Goal: Find specific page/section: Find specific page/section

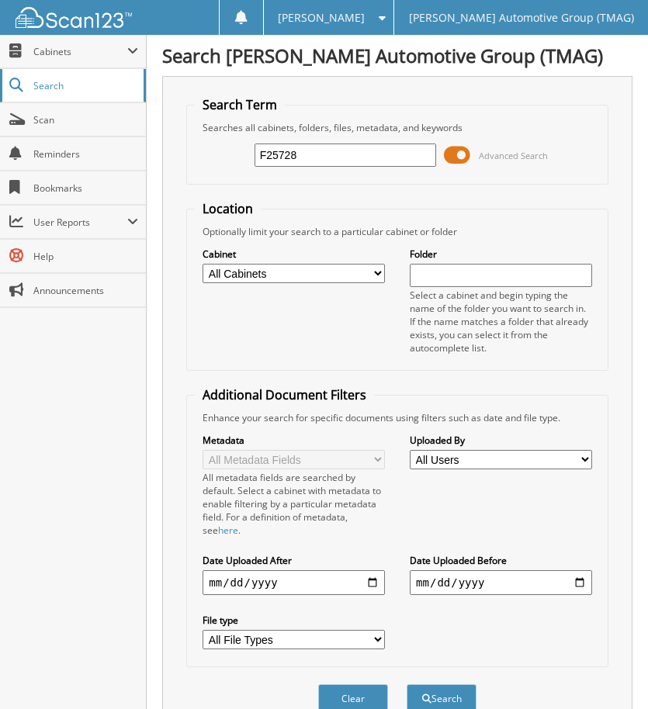
type input "F25728"
click at [407, 684] on button "Search" at bounding box center [442, 698] width 70 height 29
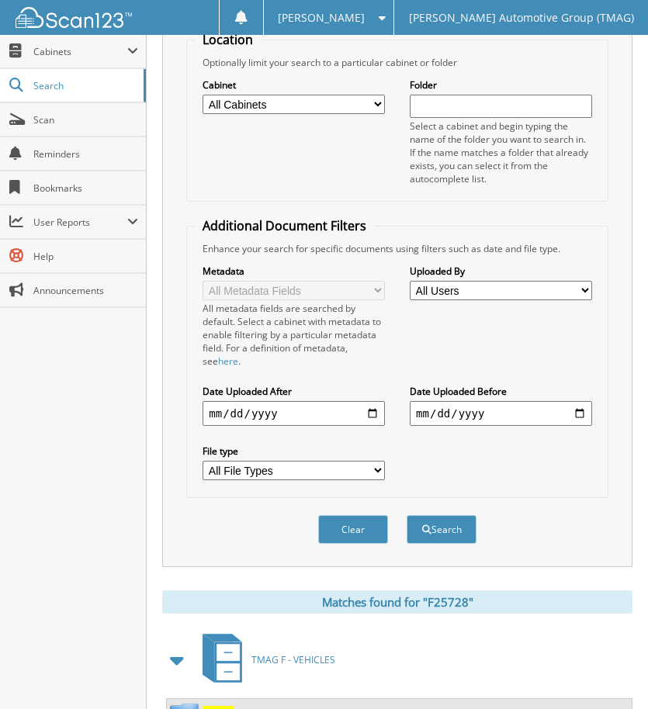
scroll to position [327, 0]
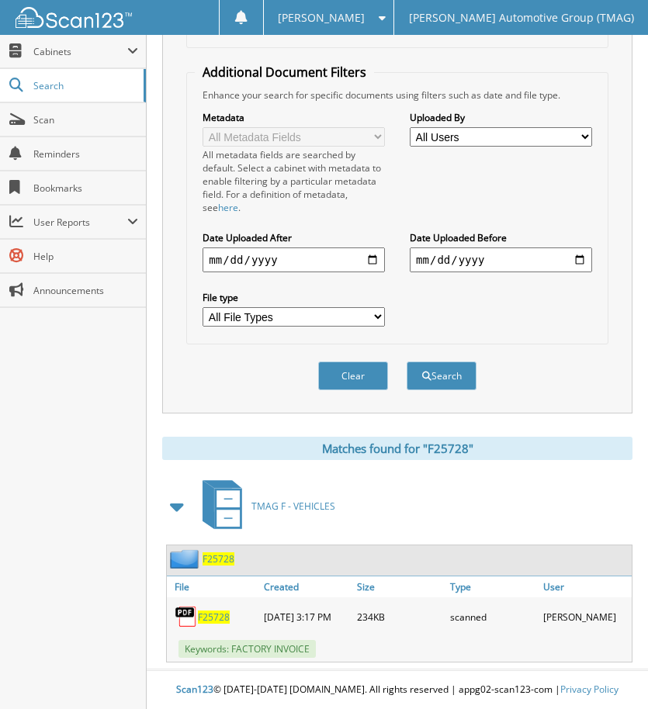
click at [227, 555] on span "F25728" at bounding box center [219, 558] width 32 height 13
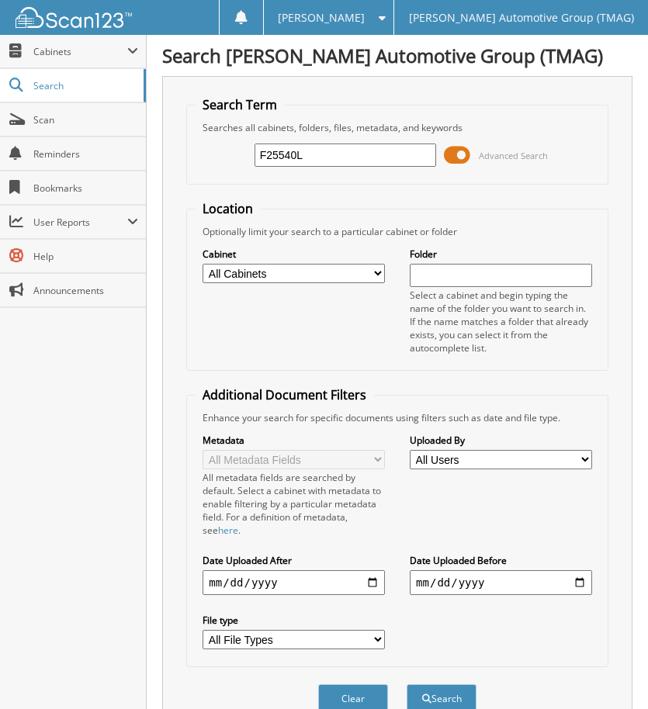
type input "F25540L"
click at [407, 684] on button "Search" at bounding box center [442, 698] width 70 height 29
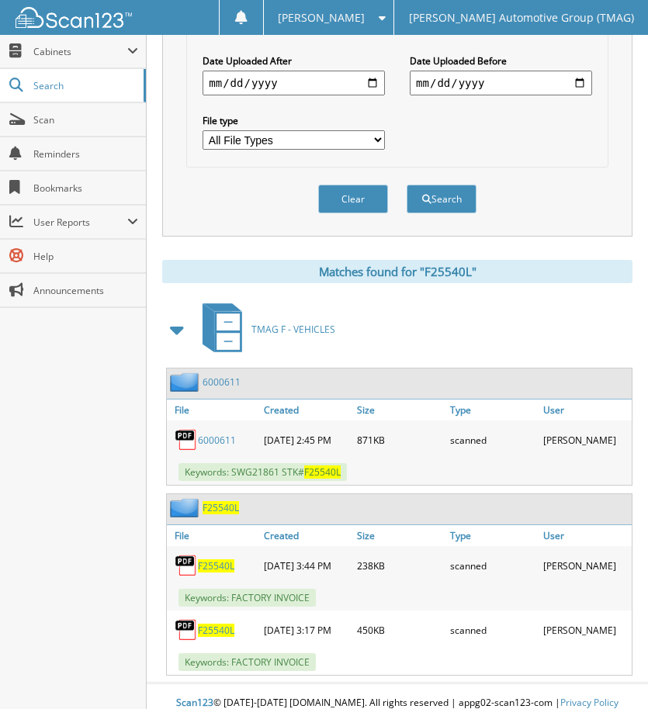
scroll to position [523, 0]
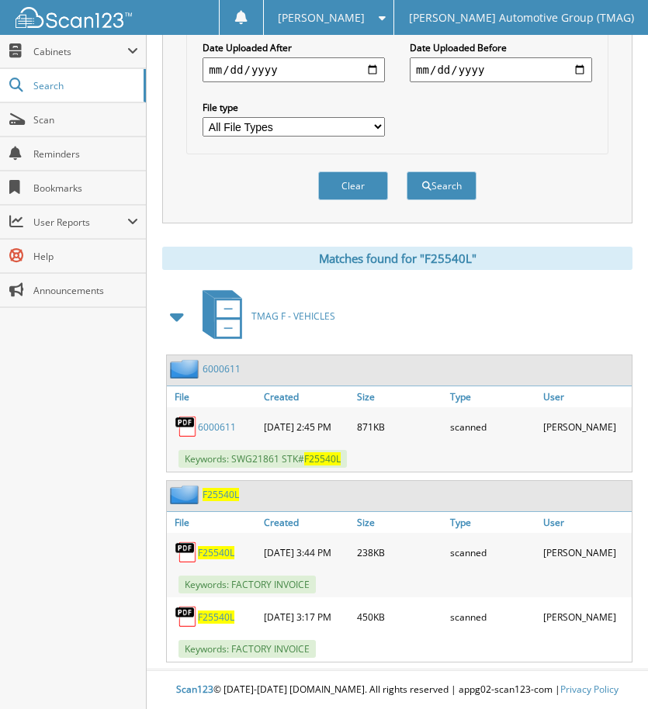
click at [210, 488] on span "F25540L" at bounding box center [221, 494] width 36 height 13
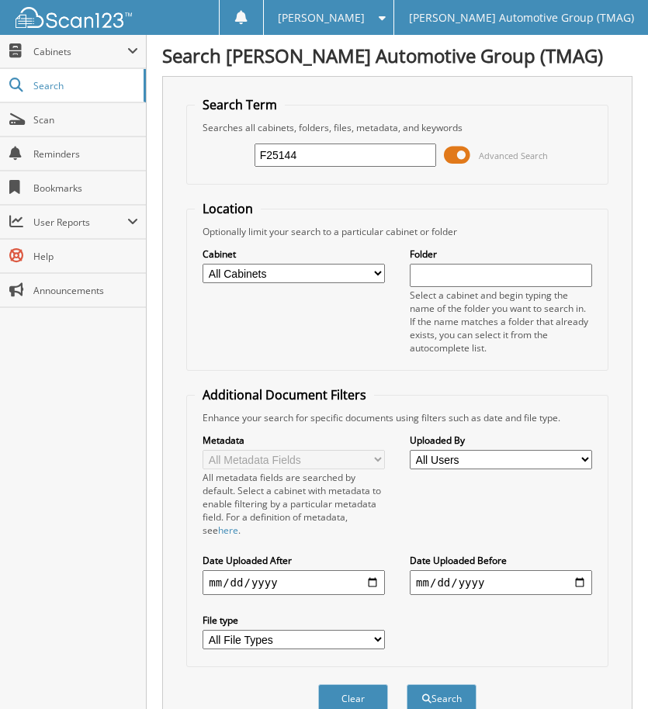
type input "F25144"
click at [407, 684] on button "Search" at bounding box center [442, 698] width 70 height 29
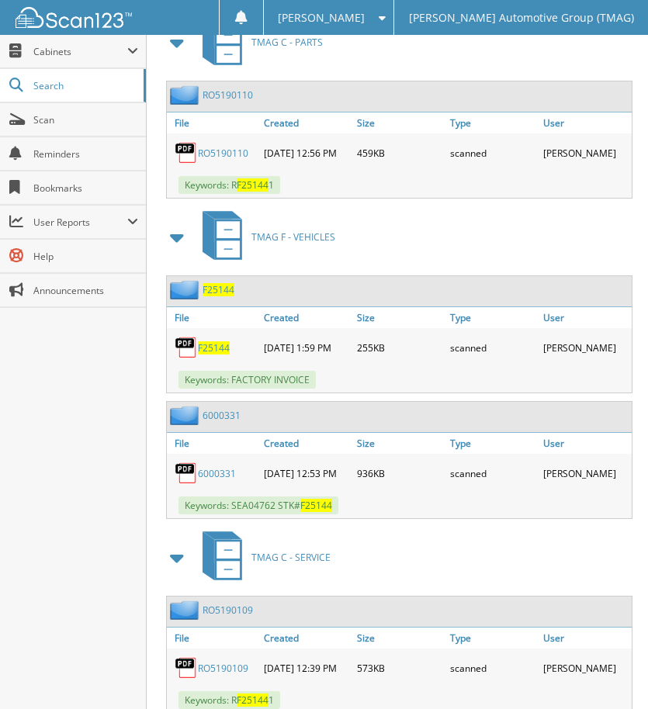
scroll to position [907, 0]
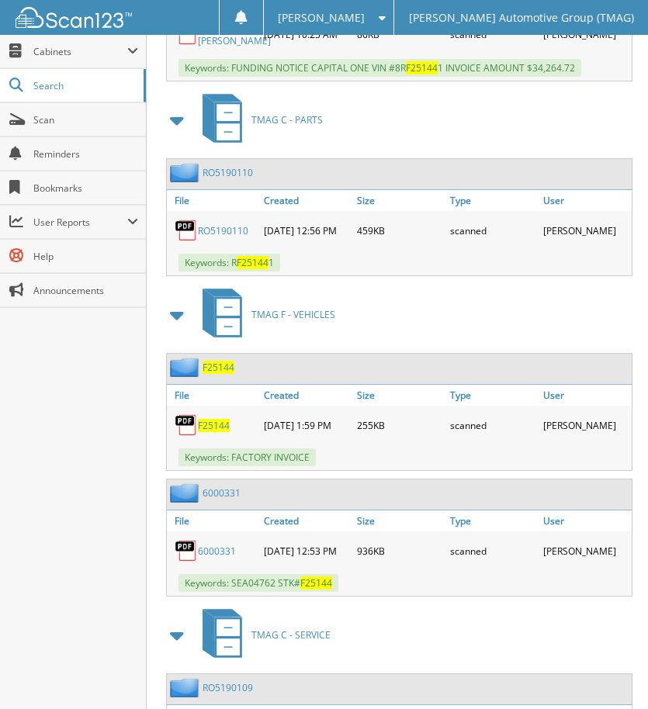
click at [226, 374] on span "F25144" at bounding box center [219, 367] width 32 height 13
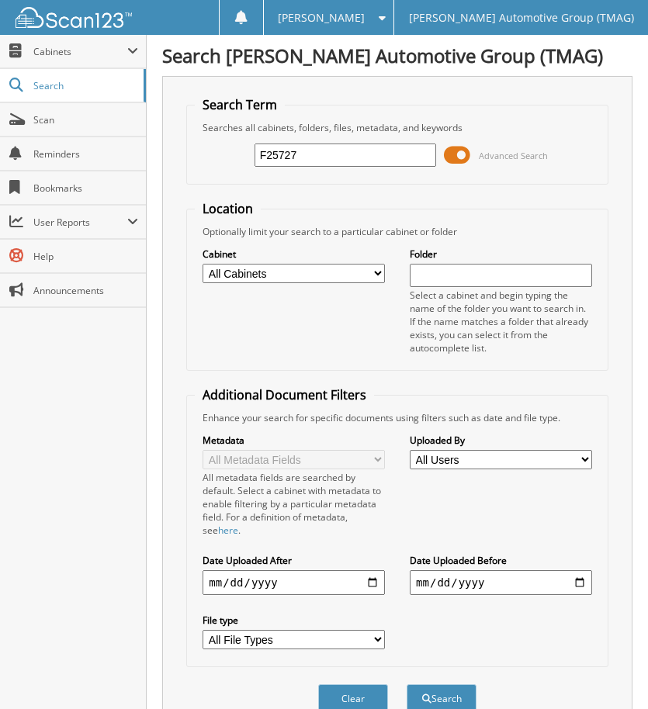
type input "F25727"
click at [407, 684] on button "Search" at bounding box center [442, 698] width 70 height 29
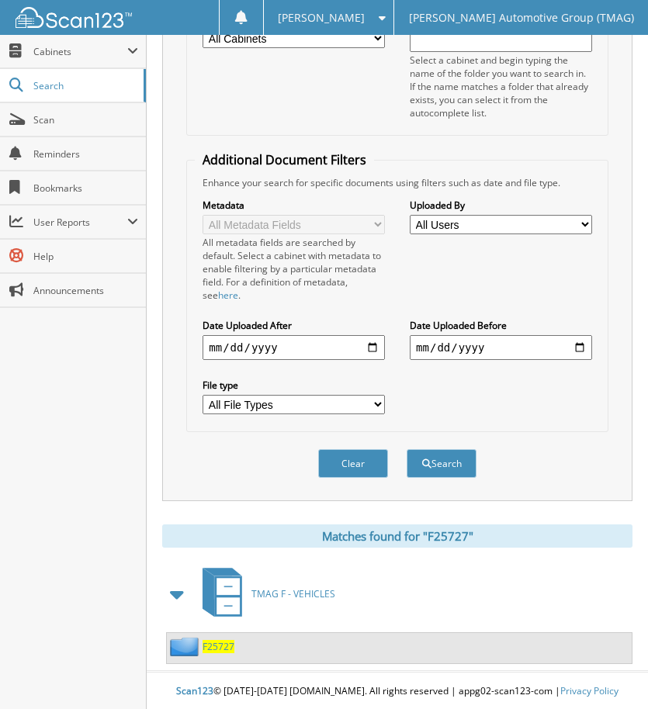
scroll to position [237, 0]
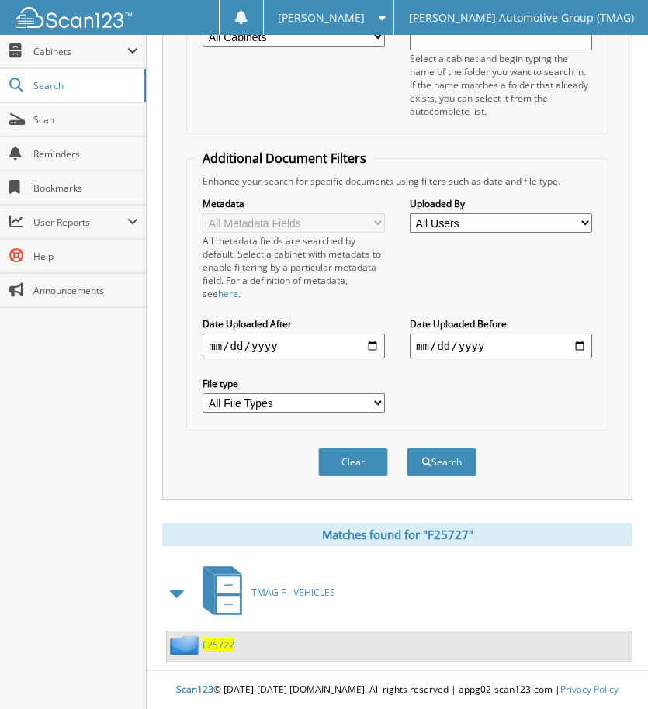
click at [215, 641] on span "F25727" at bounding box center [219, 645] width 32 height 13
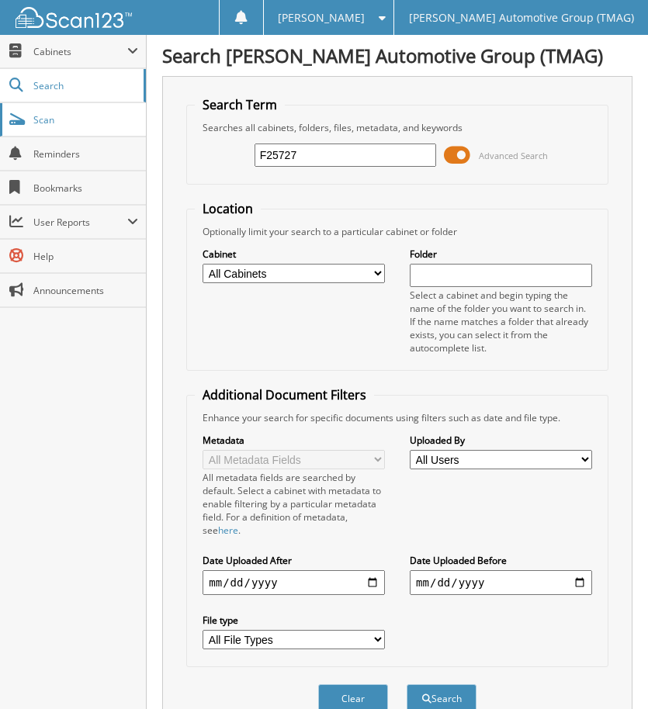
click at [99, 112] on link "Scan" at bounding box center [73, 119] width 146 height 33
type input "F25540L"
click at [407, 684] on button "Search" at bounding box center [442, 698] width 70 height 29
click at [64, 45] on span "Cabinets" at bounding box center [80, 51] width 94 height 13
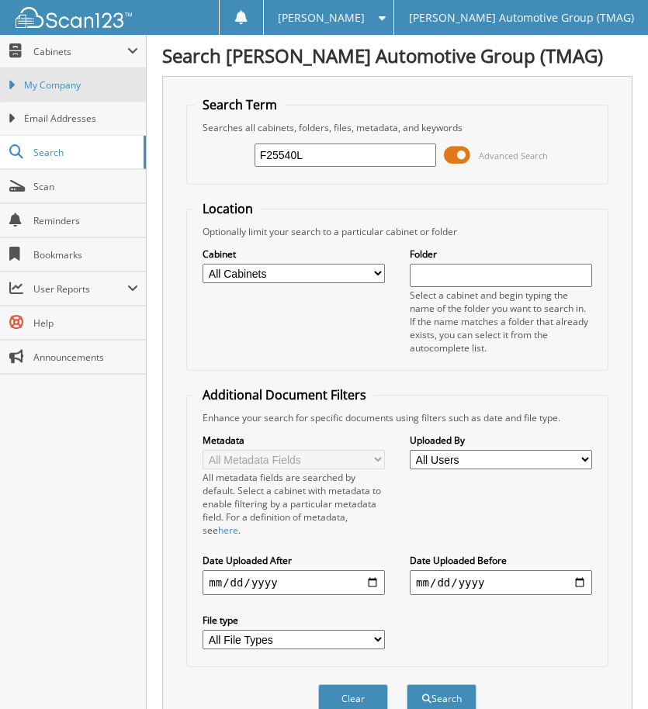
click at [97, 81] on span "My Company" at bounding box center [81, 85] width 114 height 14
